Goal: Navigation & Orientation: Find specific page/section

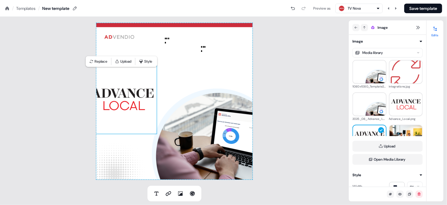
click at [7, 10] on icon at bounding box center [7, 8] width 5 height 5
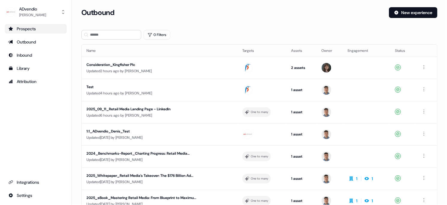
click at [25, 27] on div "Prospects" at bounding box center [35, 29] width 55 height 6
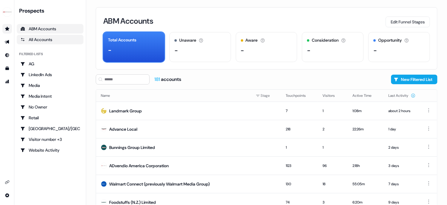
click at [42, 38] on div "All Accounts" at bounding box center [50, 40] width 60 height 6
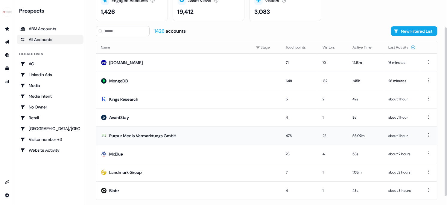
scroll to position [43, 0]
